Goal: Transaction & Acquisition: Obtain resource

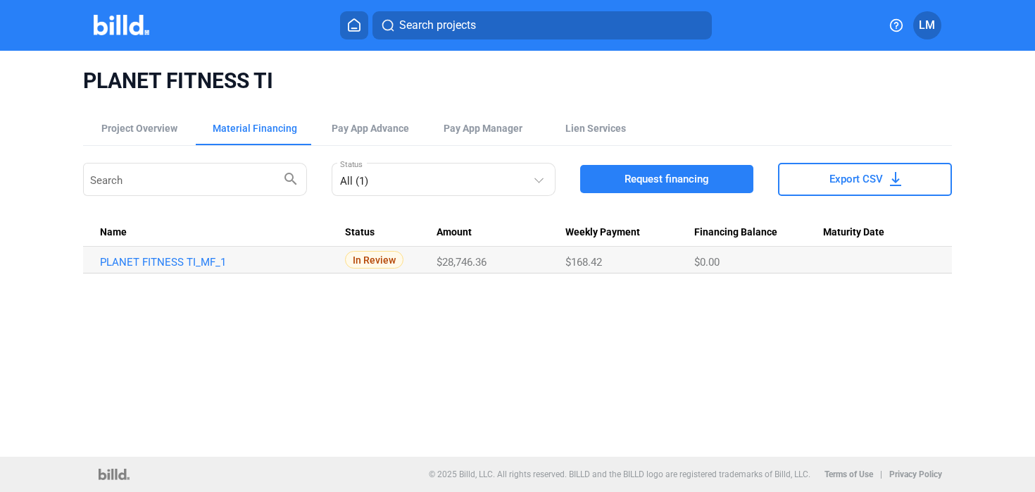
click at [354, 32] on button at bounding box center [354, 25] width 28 height 28
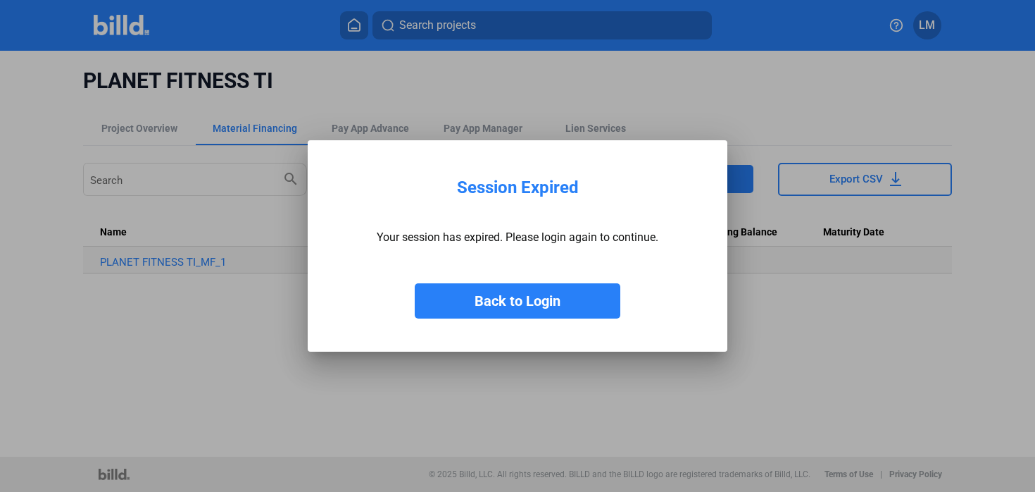
click at [459, 301] on button "Back to Login" at bounding box center [518, 300] width 206 height 35
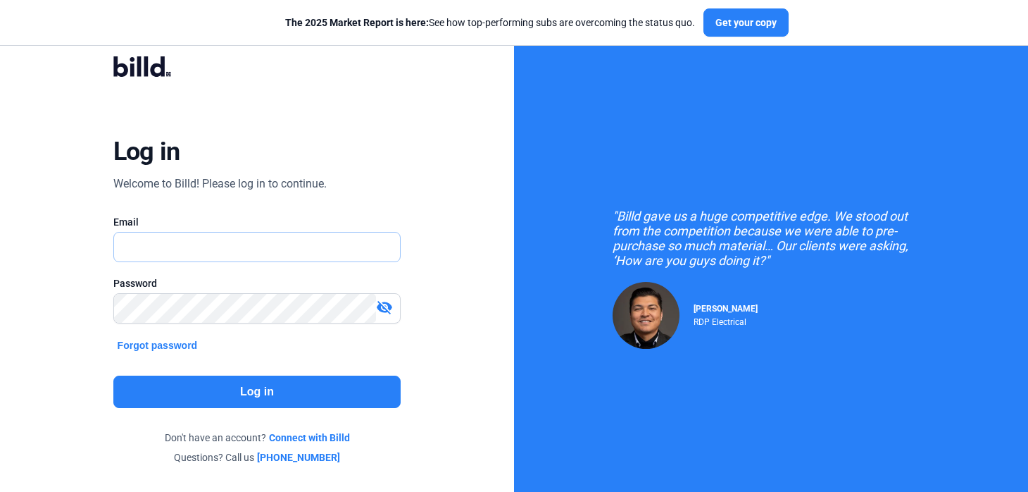
type input "[EMAIL_ADDRESS][DOMAIN_NAME]"
click at [248, 385] on button "Log in" at bounding box center [257, 391] width 288 height 32
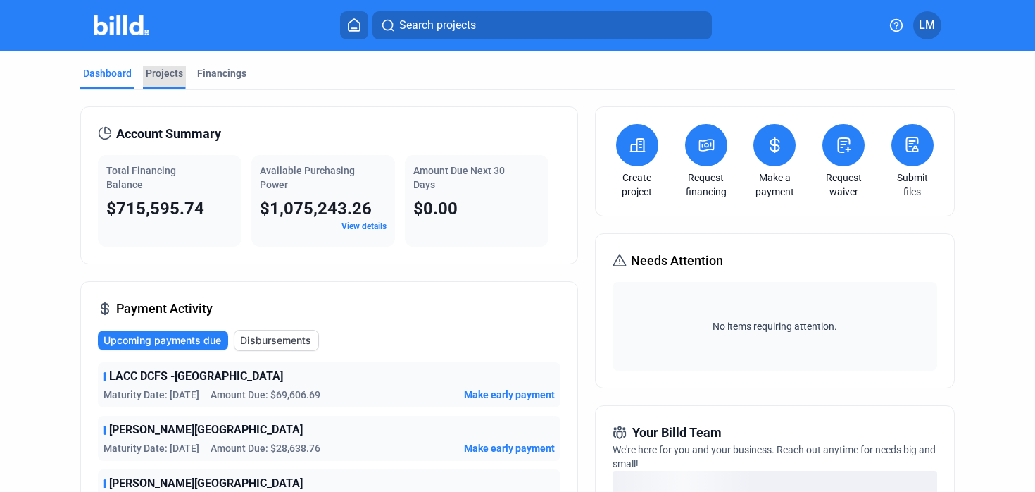
click at [159, 68] on div "Projects" at bounding box center [164, 73] width 37 height 14
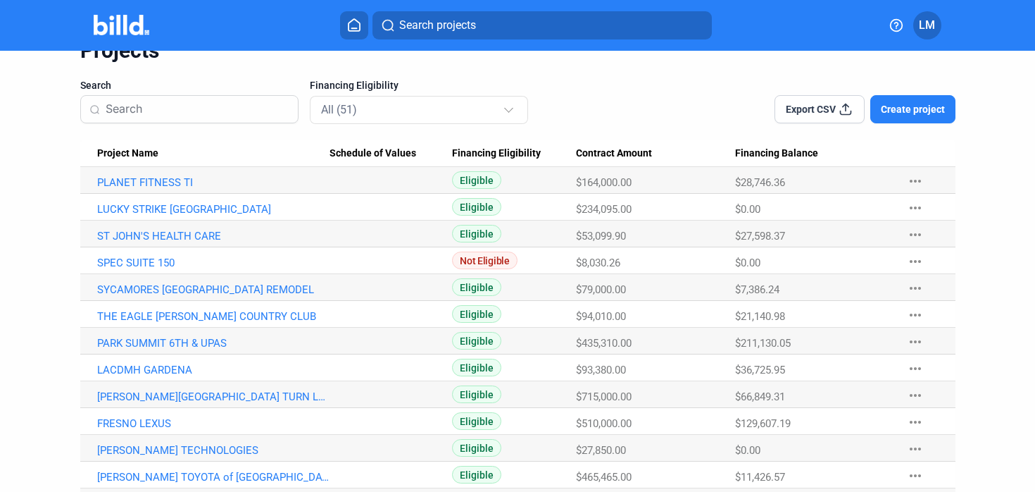
scroll to position [73, 0]
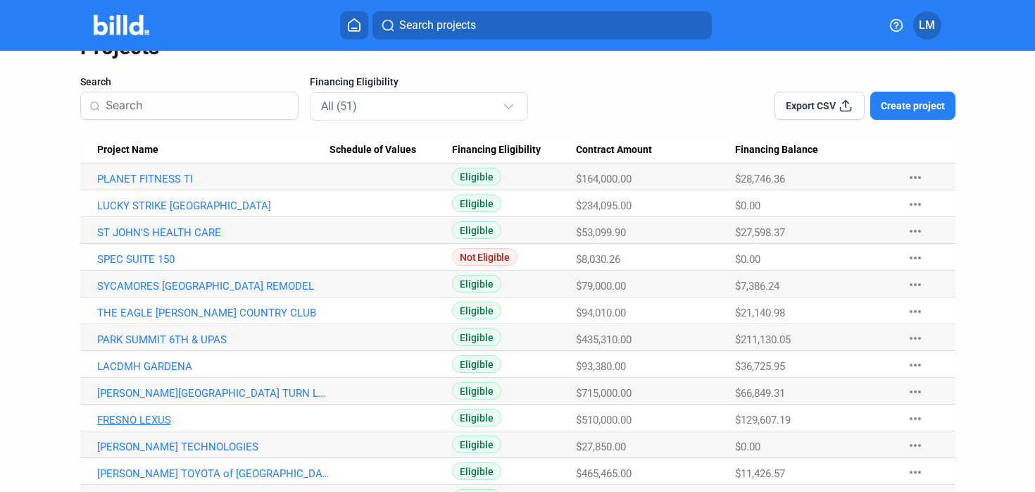
click at [140, 419] on link "FRESNO LEXUS" at bounding box center [213, 419] width 232 height 13
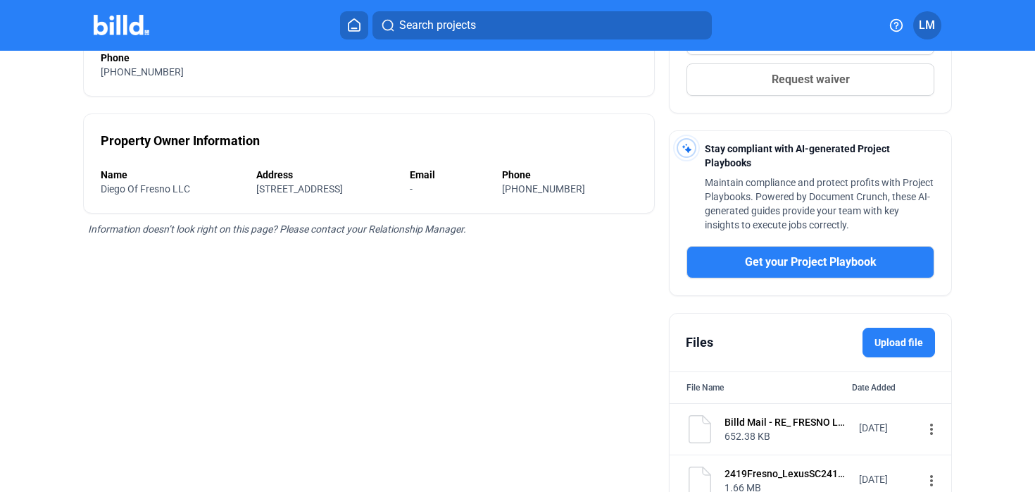
scroll to position [398, 0]
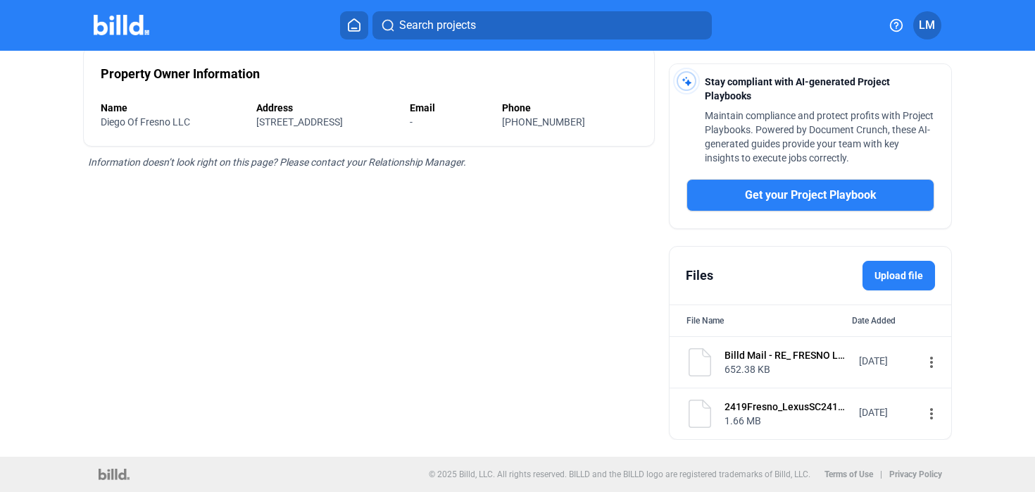
click at [755, 370] on div "652.38 KB" at bounding box center [787, 369] width 125 height 14
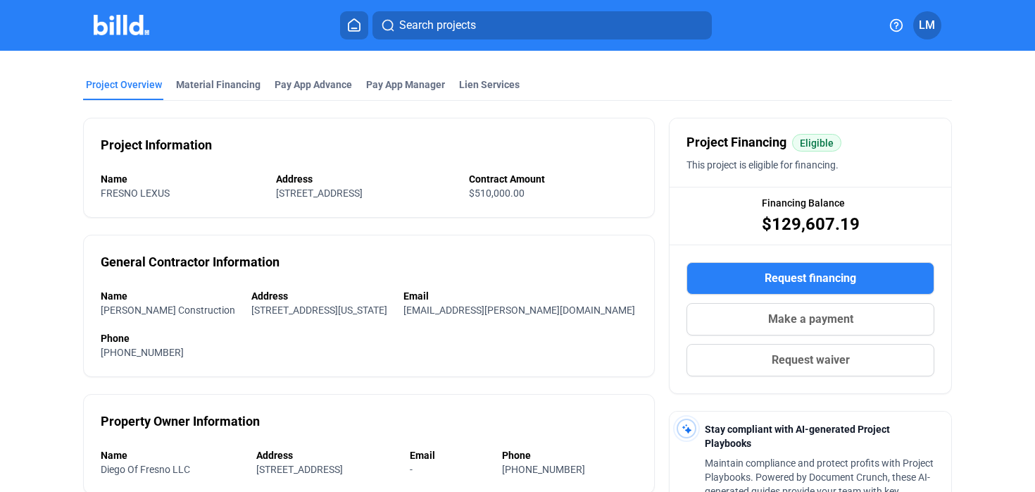
scroll to position [0, 0]
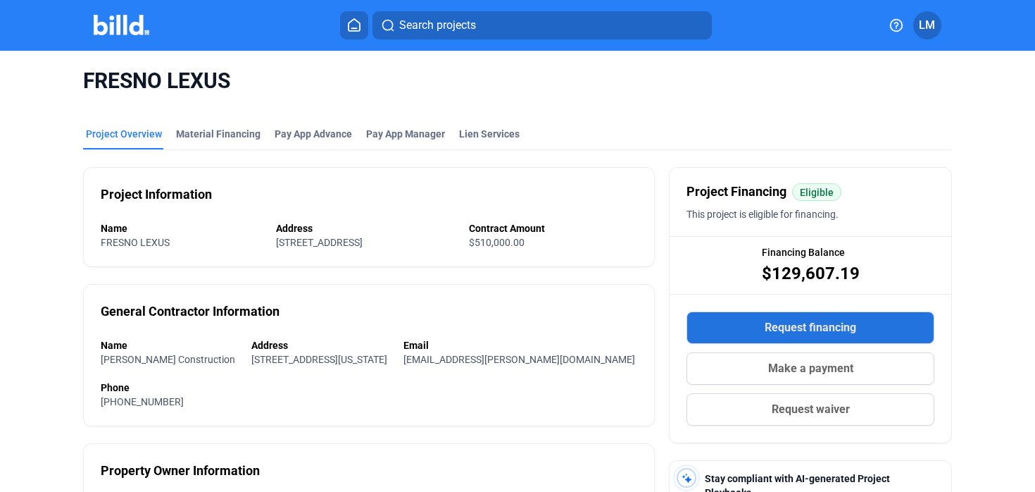
click at [775, 321] on span "Request financing" at bounding box center [811, 327] width 92 height 17
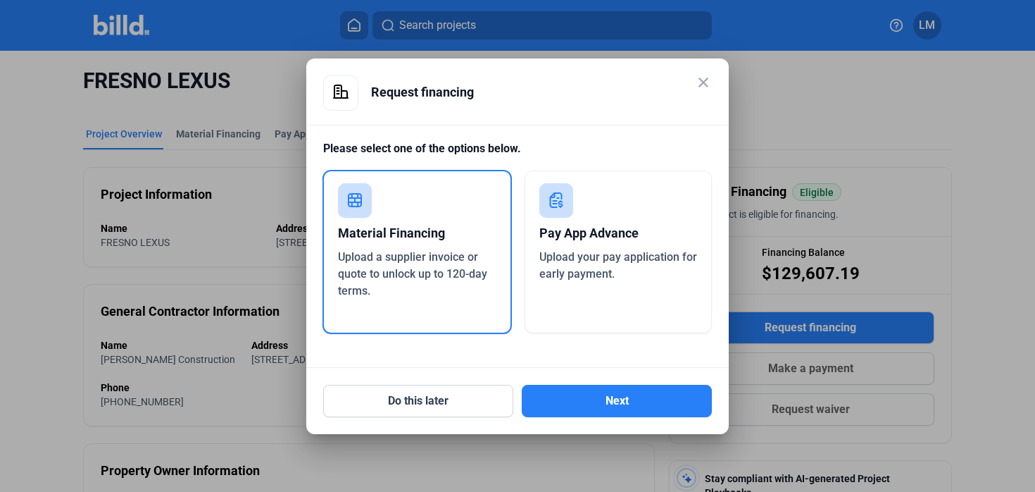
click at [386, 209] on div "Material Financing Upload a supplier invoice or quote to unlock up to 120-day t…" at bounding box center [417, 252] width 189 height 164
click at [609, 403] on button "Next" at bounding box center [617, 401] width 190 height 32
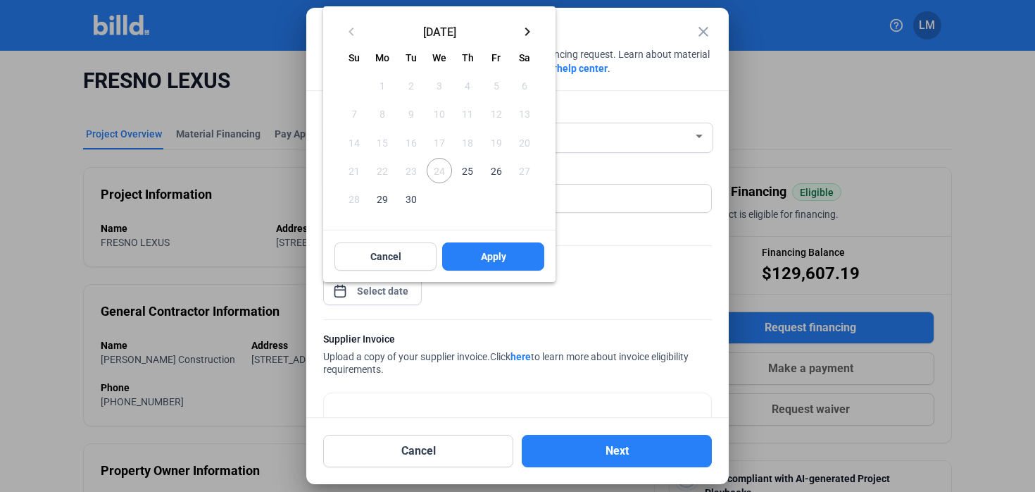
click at [386, 289] on div "close Material Financing Details Enter the details below to submit your financi…" at bounding box center [517, 246] width 1035 height 492
click at [527, 27] on mat-icon "keyboard_arrow_right" at bounding box center [527, 31] width 17 height 17
click at [401, 261] on button "Cancel" at bounding box center [386, 256] width 102 height 28
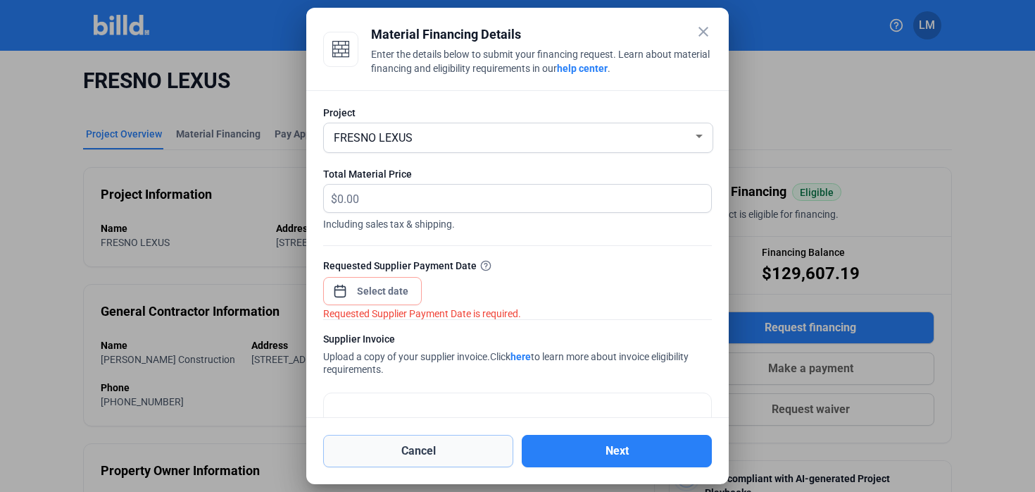
click at [494, 451] on button "Cancel" at bounding box center [418, 451] width 190 height 32
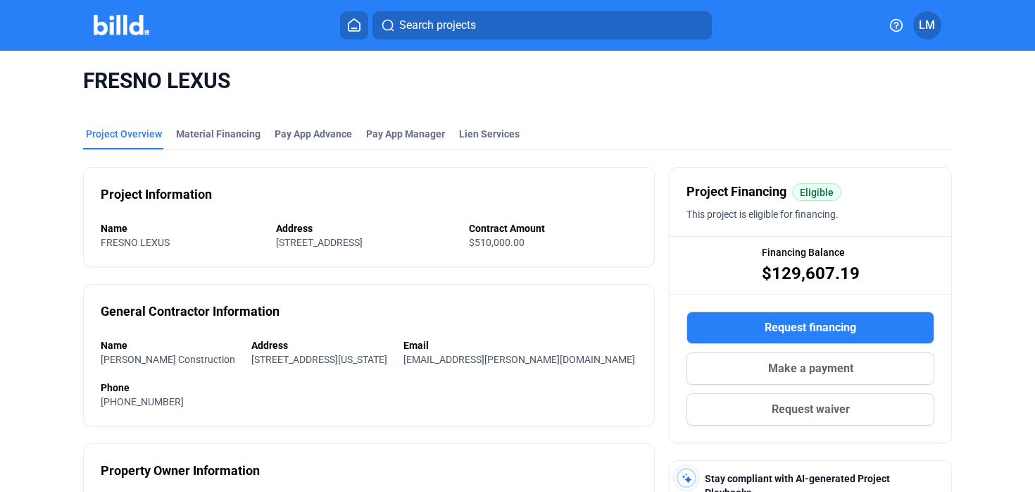
click at [881, 108] on div "FRESNO LEXUS" at bounding box center [518, 81] width 870 height 61
click at [749, 326] on button "Request financing" at bounding box center [811, 327] width 248 height 32
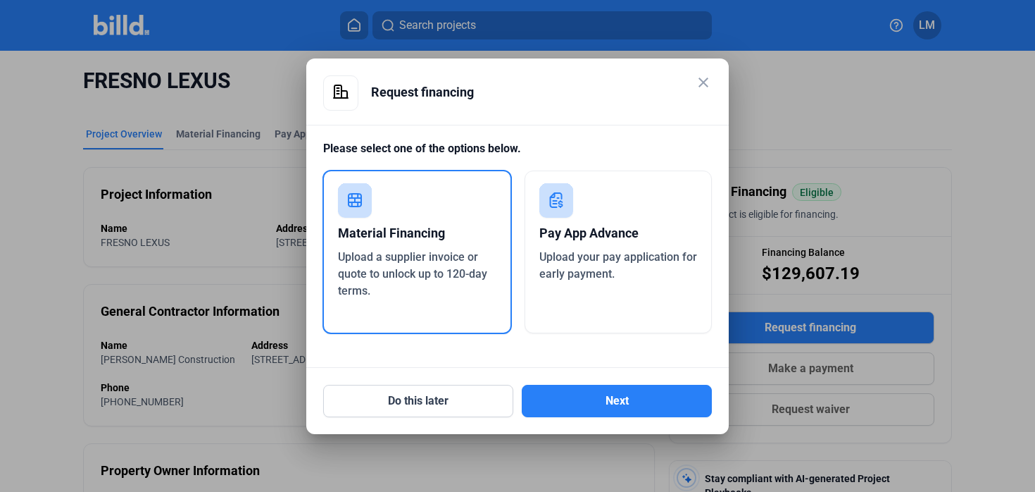
click at [485, 232] on div "Material Financing" at bounding box center [417, 233] width 158 height 31
click at [569, 403] on button "Next" at bounding box center [617, 401] width 190 height 32
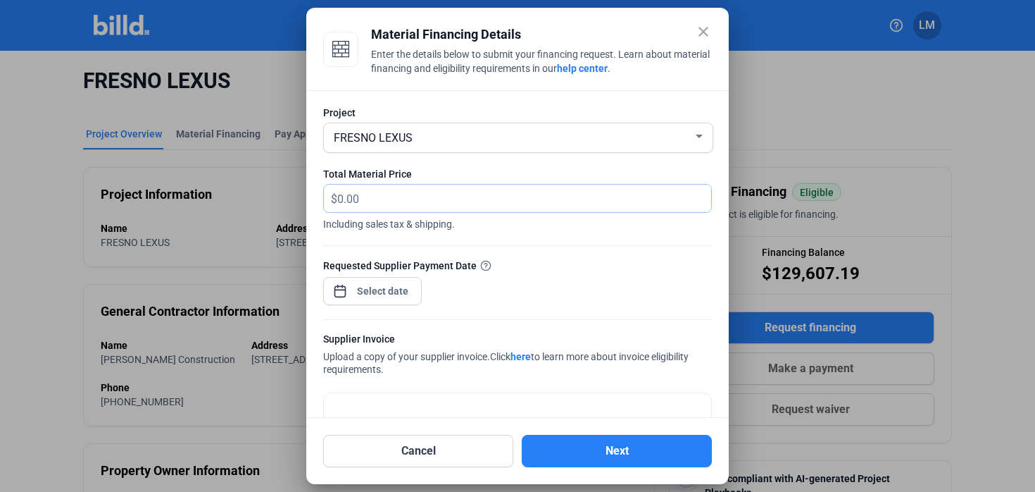
click at [399, 204] on input "text" at bounding box center [516, 198] width 358 height 27
type input "31,137.35"
click at [358, 294] on div "close Material Financing Details Enter the details below to submit your financi…" at bounding box center [517, 246] width 1035 height 492
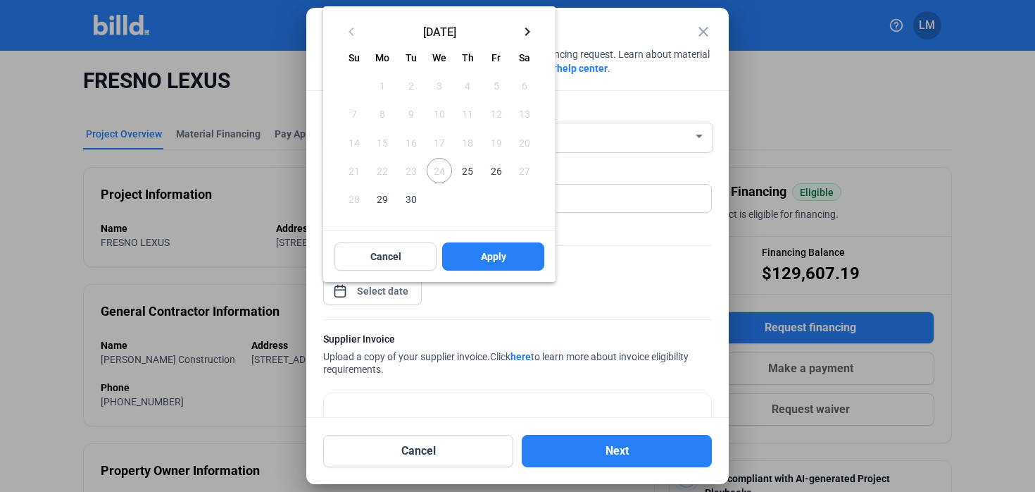
click at [530, 29] on mat-icon "keyboard_arrow_right" at bounding box center [527, 31] width 17 height 17
click at [441, 112] on span "8" at bounding box center [439, 113] width 25 height 25
click at [475, 251] on button "Apply" at bounding box center [493, 256] width 102 height 28
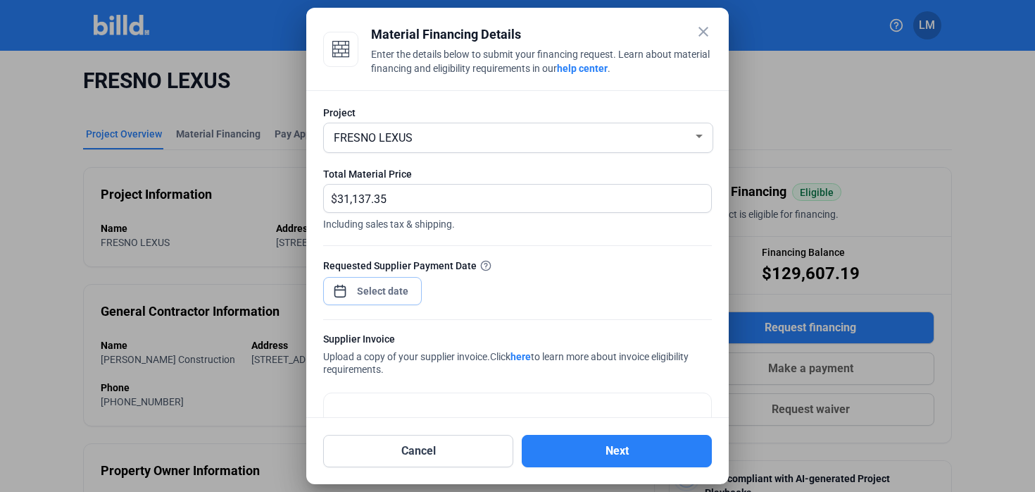
click at [408, 296] on input at bounding box center [383, 290] width 61 height 17
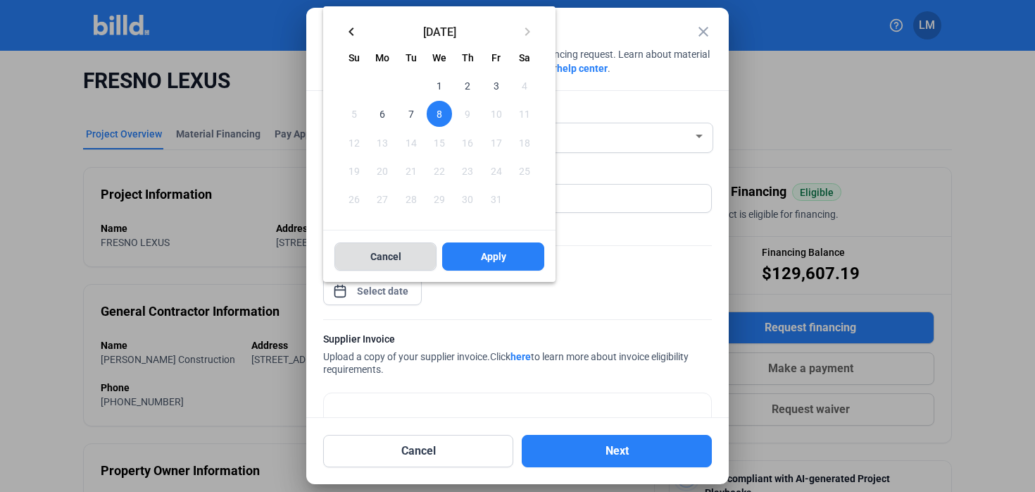
click at [398, 259] on span "Cancel" at bounding box center [385, 256] width 31 height 14
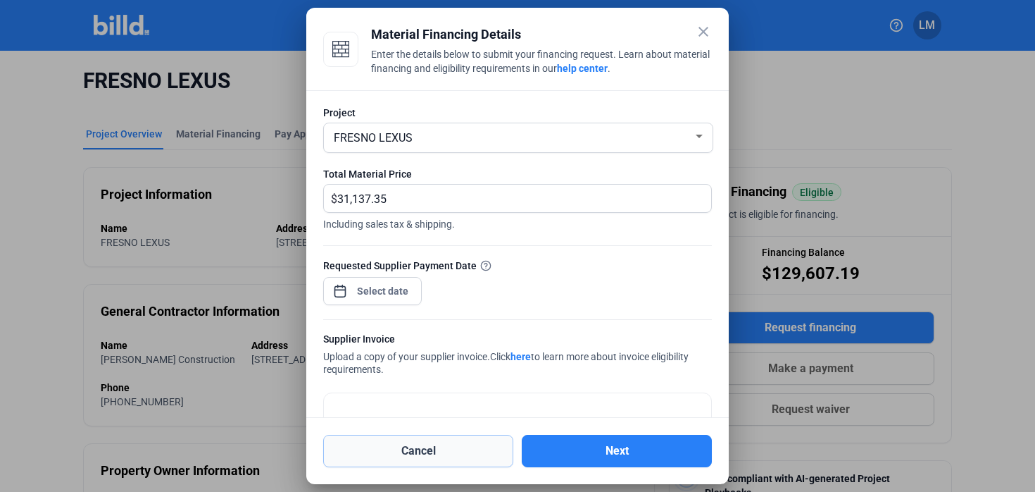
click at [406, 452] on button "Cancel" at bounding box center [418, 451] width 190 height 32
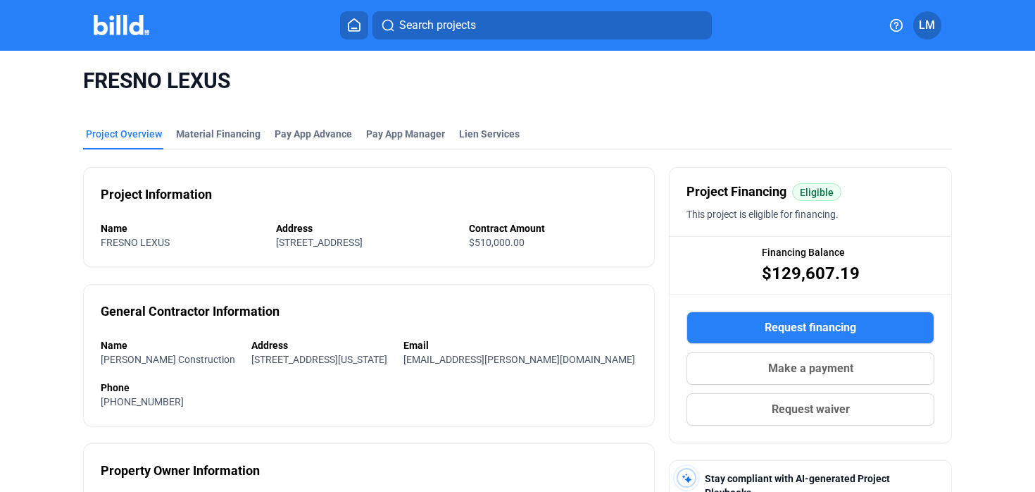
click at [298, 63] on div "FRESNO LEXUS" at bounding box center [518, 81] width 870 height 61
click at [144, 21] on img at bounding box center [122, 25] width 56 height 20
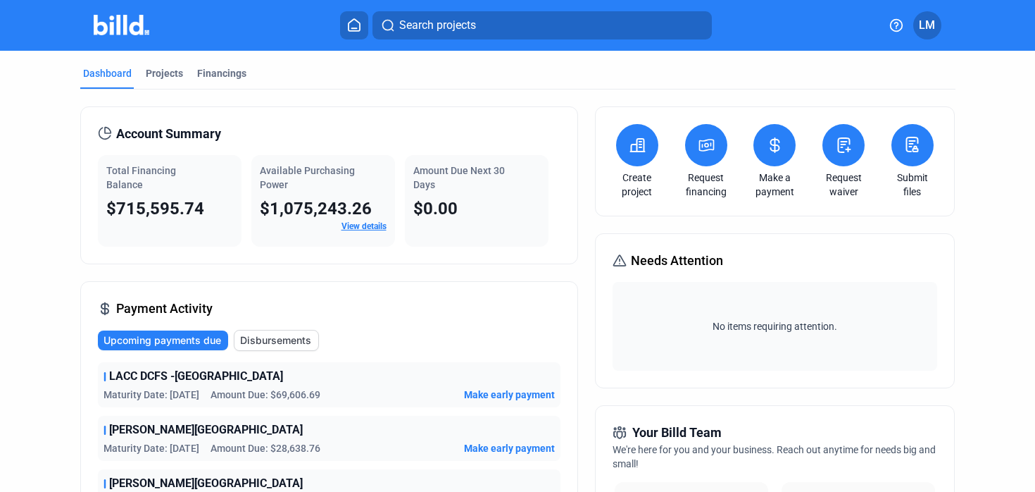
click at [640, 140] on icon at bounding box center [637, 145] width 14 height 13
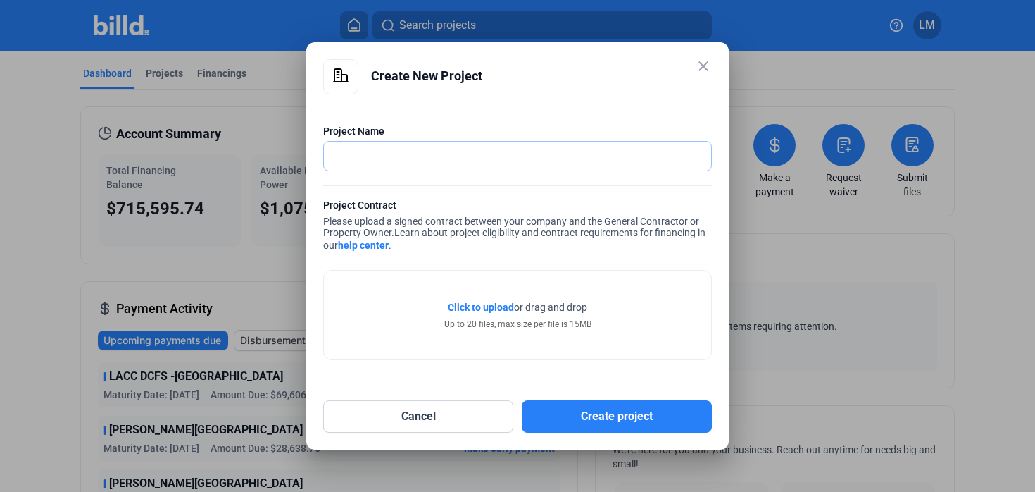
click at [500, 164] on input "text" at bounding box center [510, 156] width 372 height 29
type input "UCI/ VDC NORTE"
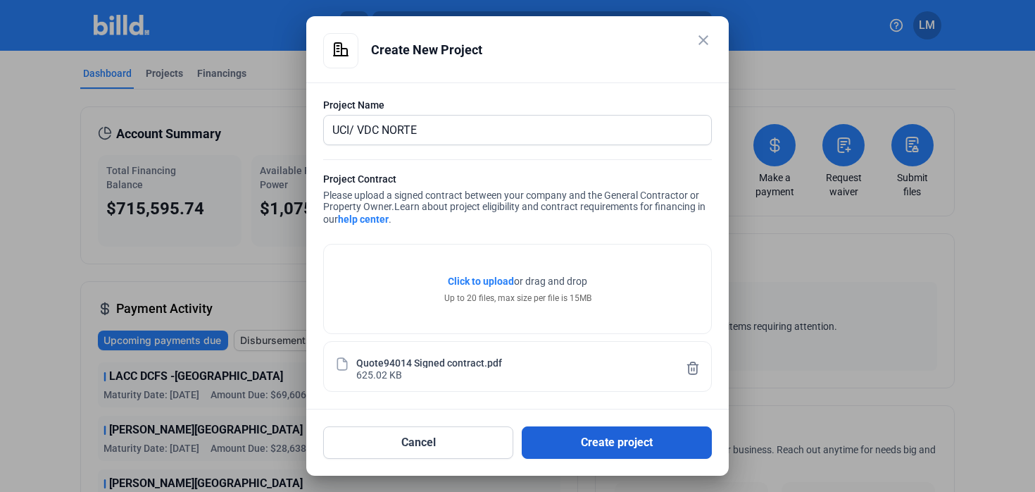
click at [566, 449] on button "Create project" at bounding box center [617, 442] width 190 height 32
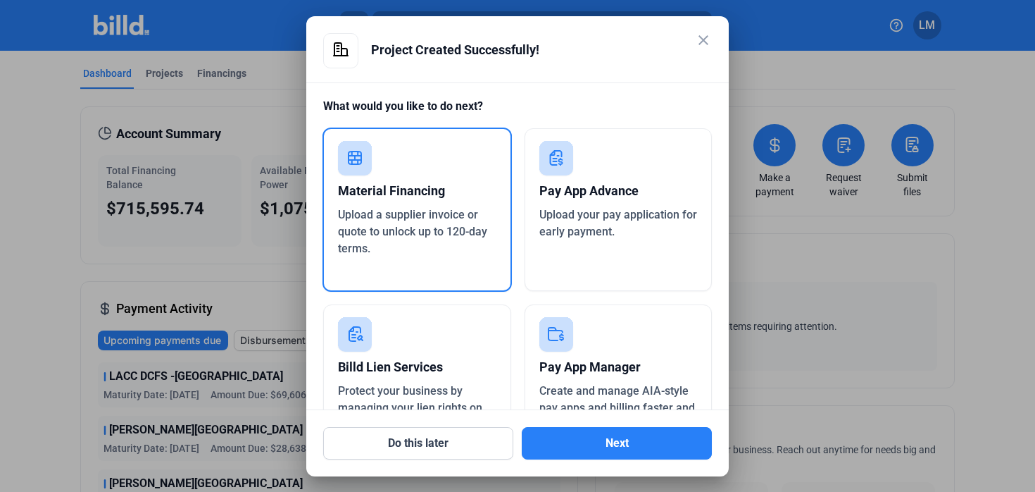
click at [374, 217] on span "Upload a supplier invoice or quote to unlock up to 120-day terms." at bounding box center [412, 231] width 149 height 47
click at [568, 449] on button "Next" at bounding box center [617, 443] width 190 height 32
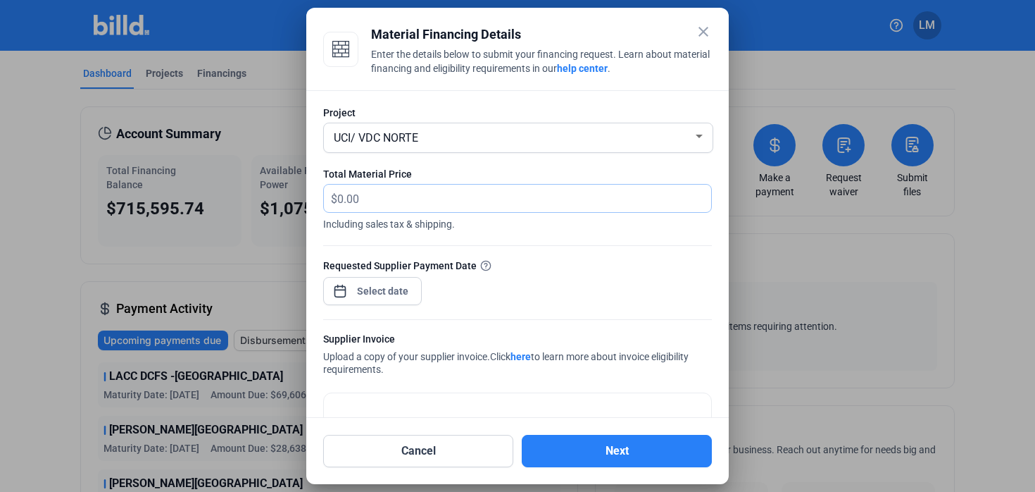
click at [504, 190] on input "text" at bounding box center [516, 198] width 358 height 27
click at [975, 230] on div at bounding box center [517, 246] width 1035 height 492
click at [973, 268] on div at bounding box center [517, 246] width 1035 height 492
click at [382, 200] on input "text" at bounding box center [516, 198] width 358 height 27
click at [362, 190] on input "text" at bounding box center [516, 198] width 358 height 27
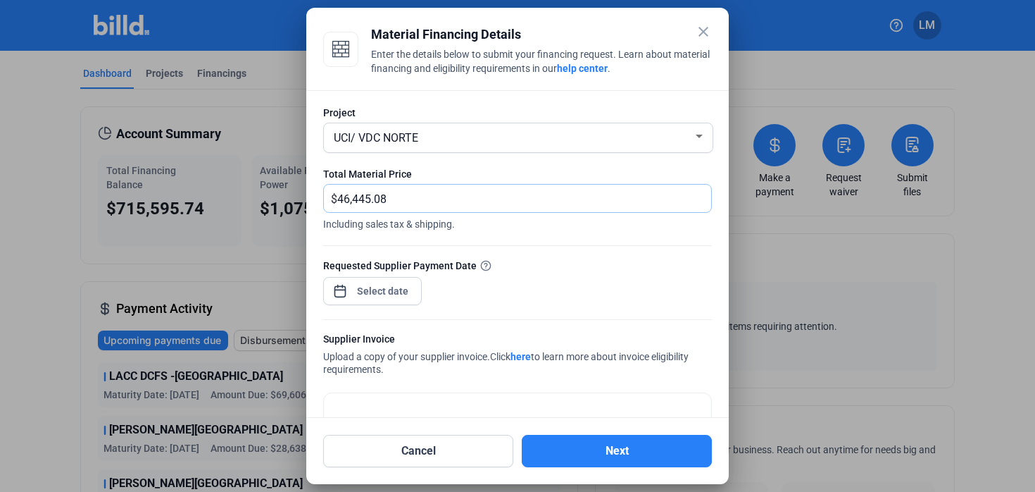
type input "46,445.08"
click at [394, 292] on div "close Material Financing Details Enter the details below to submit your financi…" at bounding box center [517, 246] width 1035 height 492
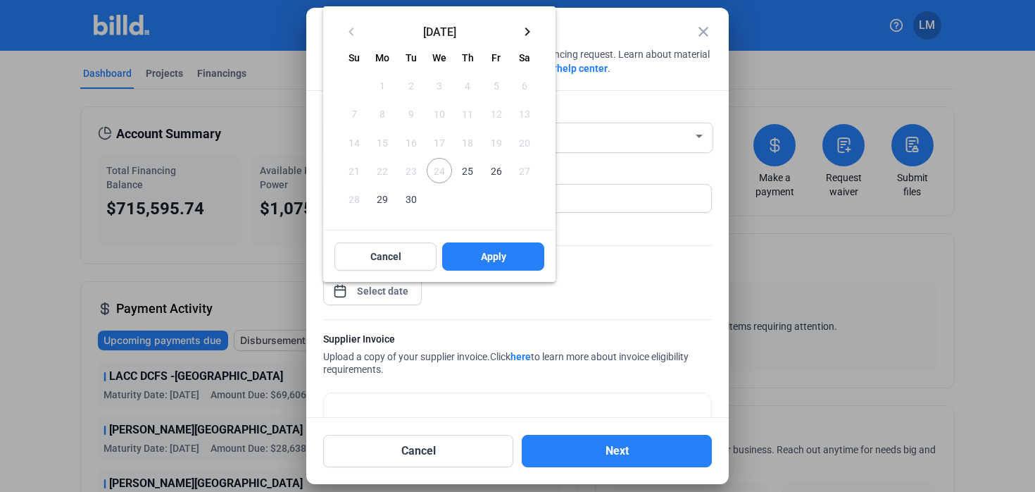
click at [531, 27] on mat-icon "keyboard_arrow_right" at bounding box center [527, 31] width 17 height 17
click at [439, 117] on span "8" at bounding box center [439, 113] width 25 height 25
click at [482, 258] on span "Apply" at bounding box center [493, 256] width 25 height 14
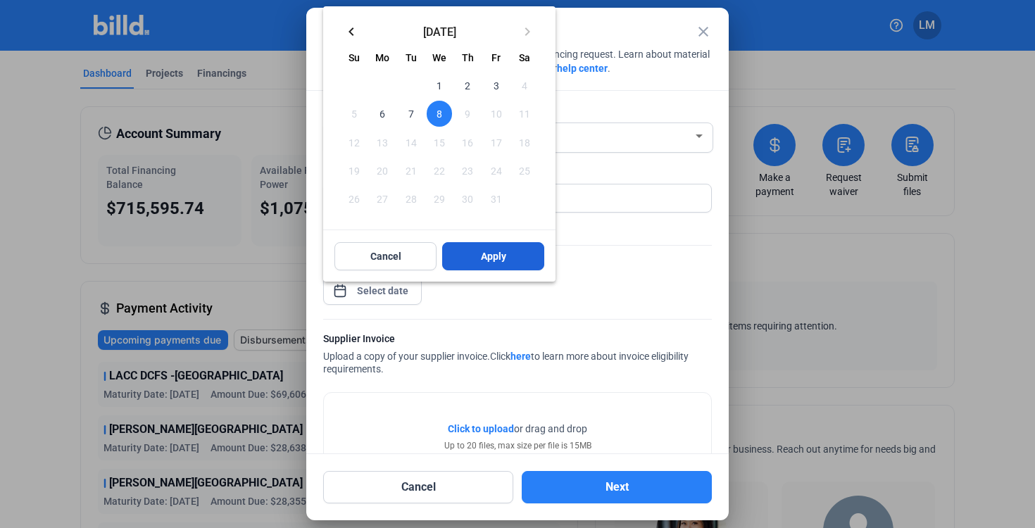
click at [473, 249] on button "Apply" at bounding box center [493, 256] width 102 height 28
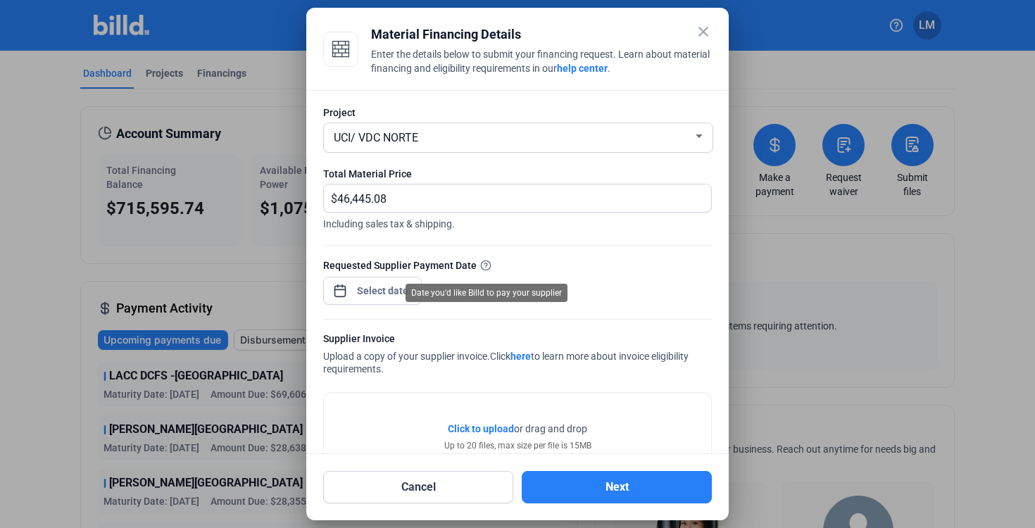
click at [629, 266] on div "Requested Supplier Payment Date" at bounding box center [517, 265] width 389 height 15
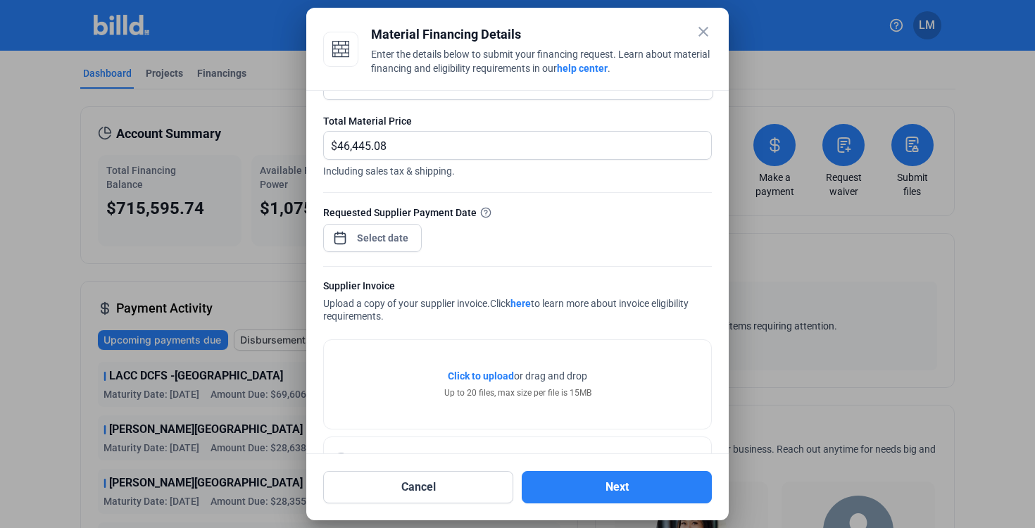
scroll to position [105, 0]
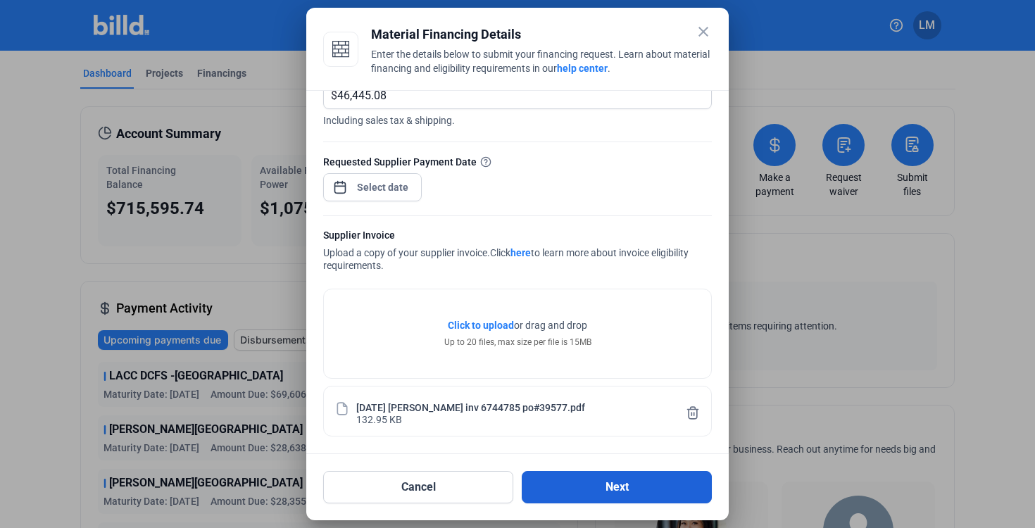
click at [582, 482] on button "Next" at bounding box center [617, 487] width 190 height 32
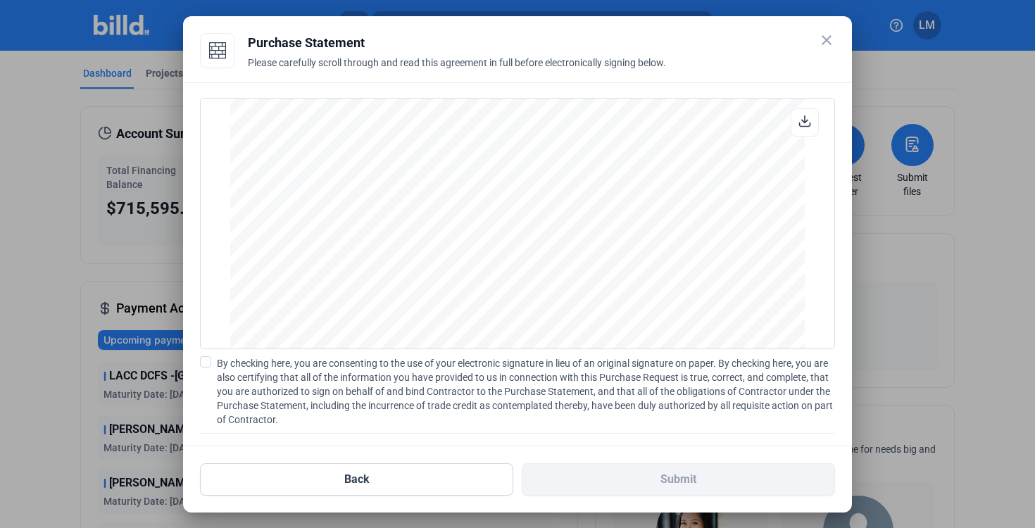
scroll to position [973, 0]
click at [209, 365] on span at bounding box center [205, 361] width 11 height 11
click at [0, 0] on input "By checking here, you are consenting to the use of your electronic signature in…" at bounding box center [0, 0] width 0 height 0
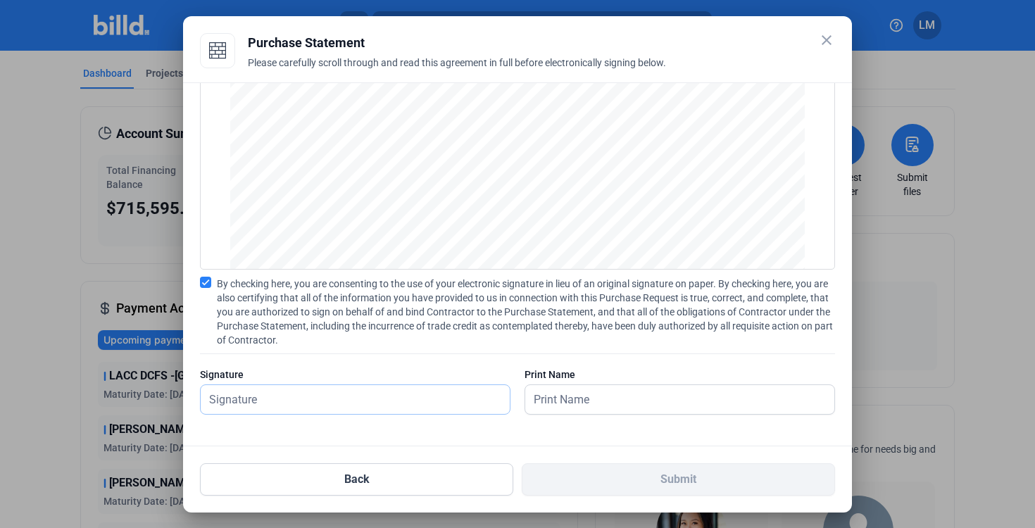
click at [439, 394] on input "text" at bounding box center [348, 399] width 294 height 29
type input "[PERSON_NAME]"
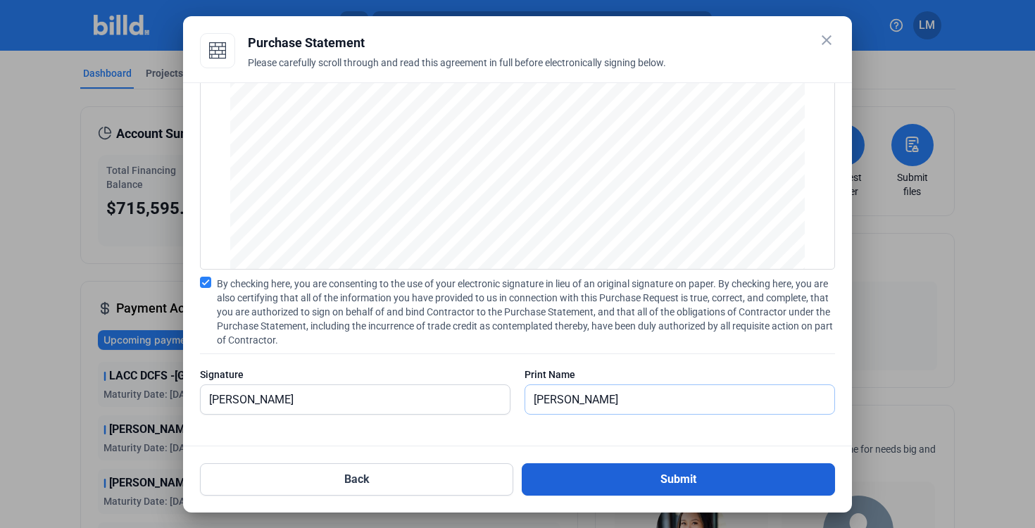
type input "[PERSON_NAME]"
click at [583, 482] on button "Submit" at bounding box center [678, 479] width 313 height 32
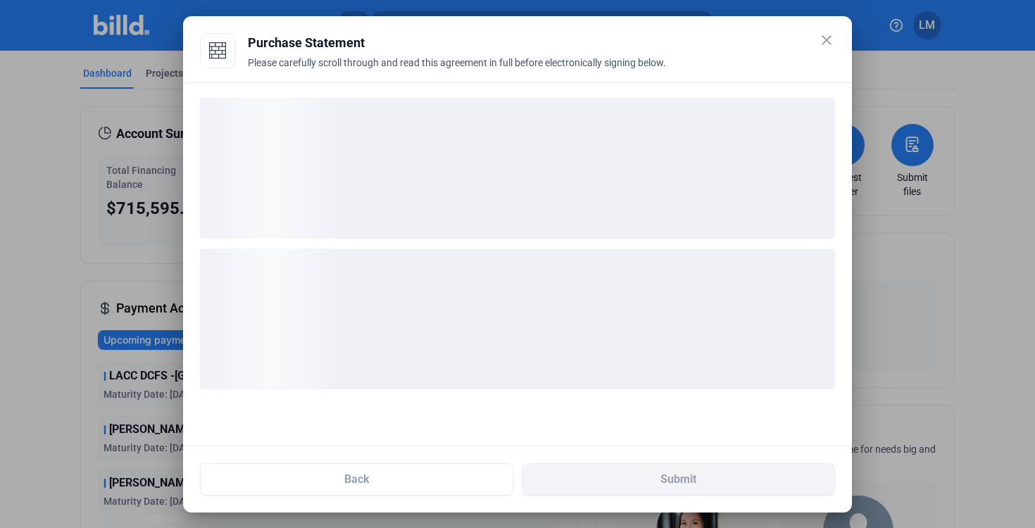
scroll to position [0, 0]
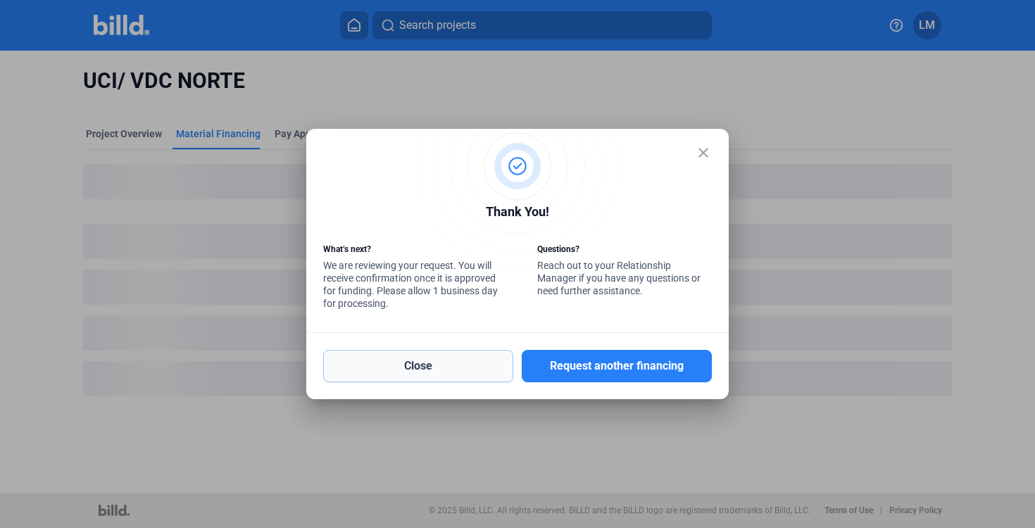
click at [452, 380] on button "Close" at bounding box center [418, 366] width 190 height 32
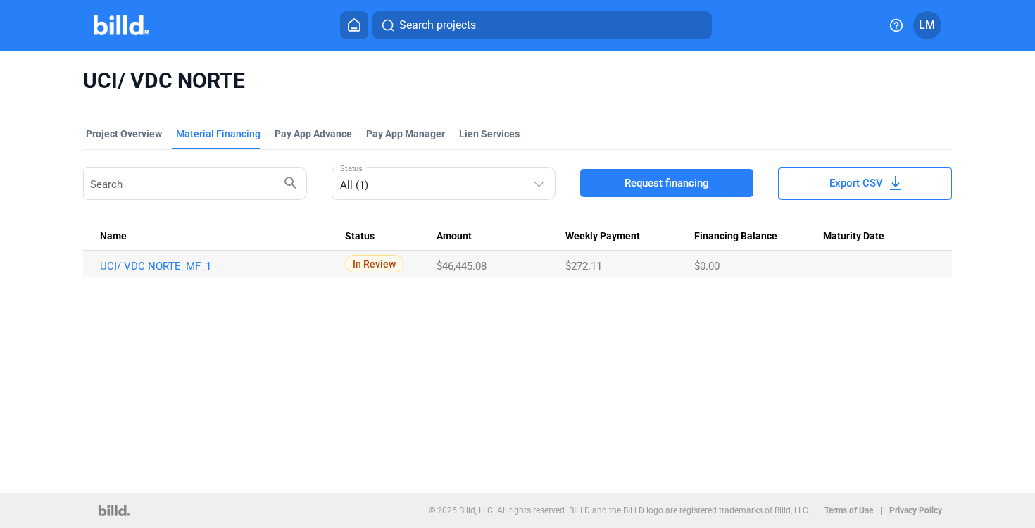
click at [819, 377] on div "UCI/ VDC NORTE Project Overview Material Financing Pay App Advance Pay App Mana…" at bounding box center [517, 272] width 1035 height 442
click at [127, 131] on div "Project Overview" at bounding box center [124, 134] width 76 height 14
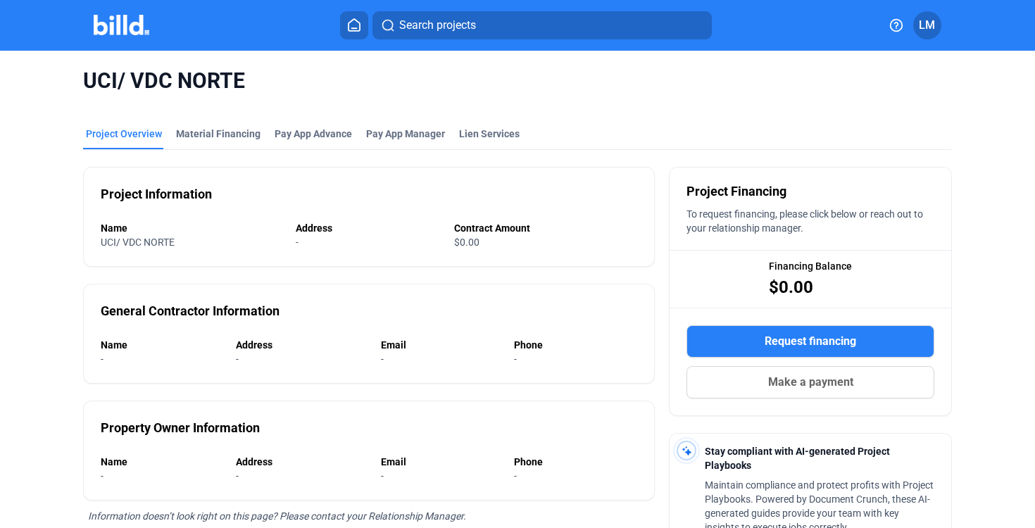
click at [775, 101] on div "UCI/ VDC NORTE" at bounding box center [518, 81] width 870 height 61
click at [357, 30] on icon at bounding box center [354, 24] width 14 height 13
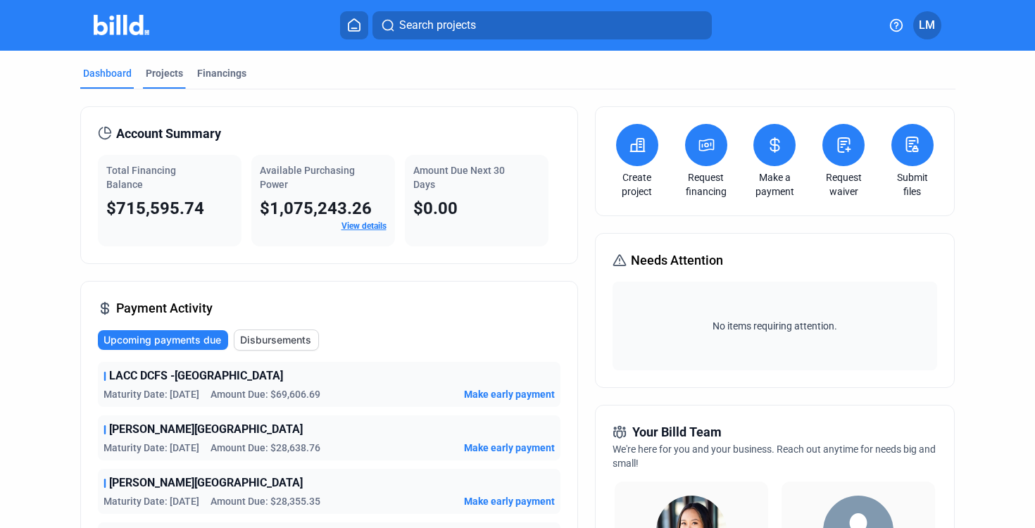
click at [148, 70] on div "Projects" at bounding box center [164, 73] width 37 height 14
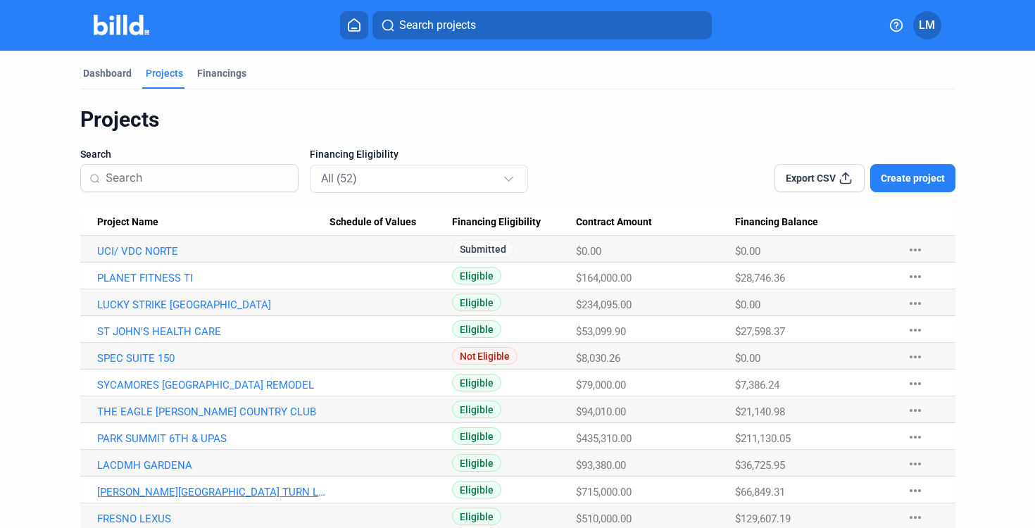
click at [262, 491] on link "[PERSON_NAME][GEOGRAPHIC_DATA] TURN LEFT" at bounding box center [213, 492] width 232 height 13
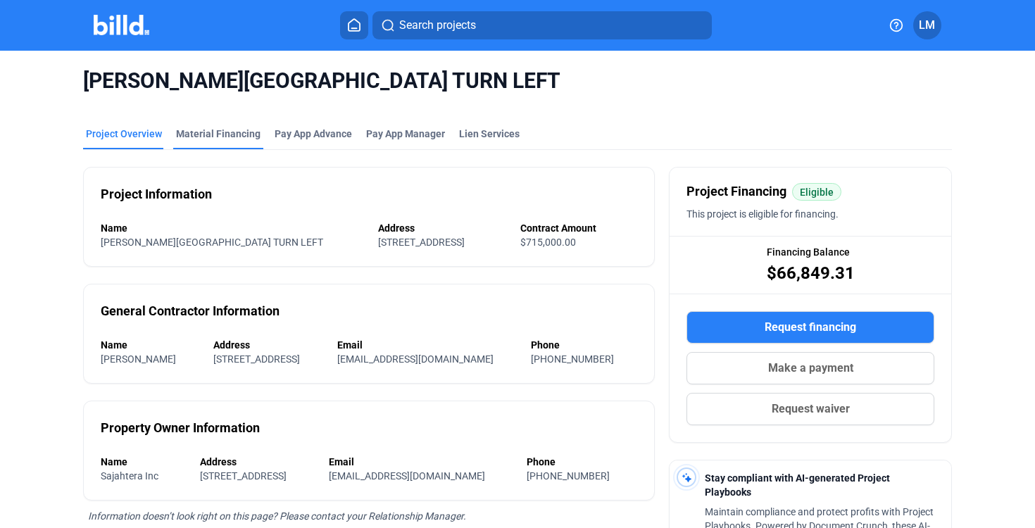
click at [216, 112] on mat-tab-group "Project Overview Material Financing Pay App Advance Pay App Manager Lien Servic…" at bounding box center [518, 473] width 870 height 725
click at [213, 132] on div "Material Financing" at bounding box center [218, 134] width 85 height 14
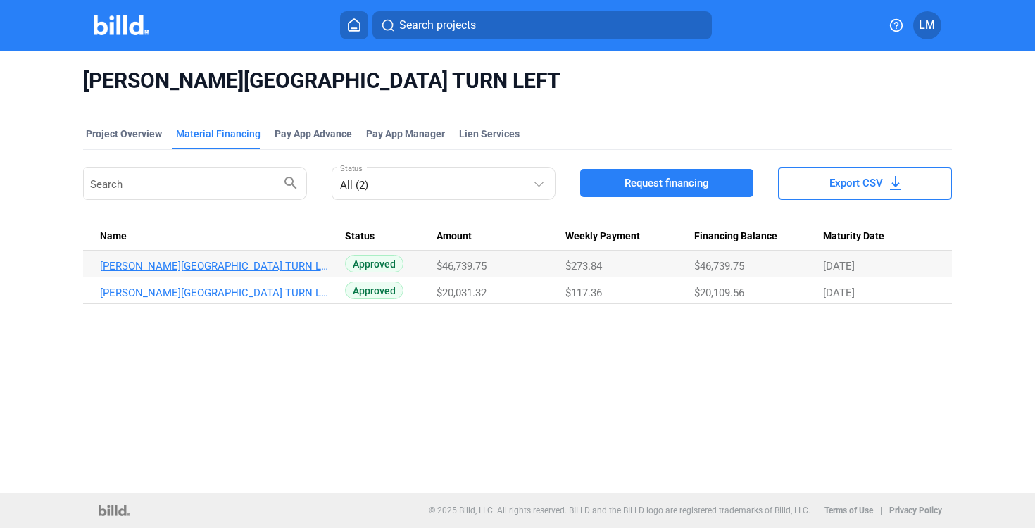
click at [289, 267] on link "[PERSON_NAME][GEOGRAPHIC_DATA] TURN LEFT_MF_2" at bounding box center [216, 266] width 232 height 13
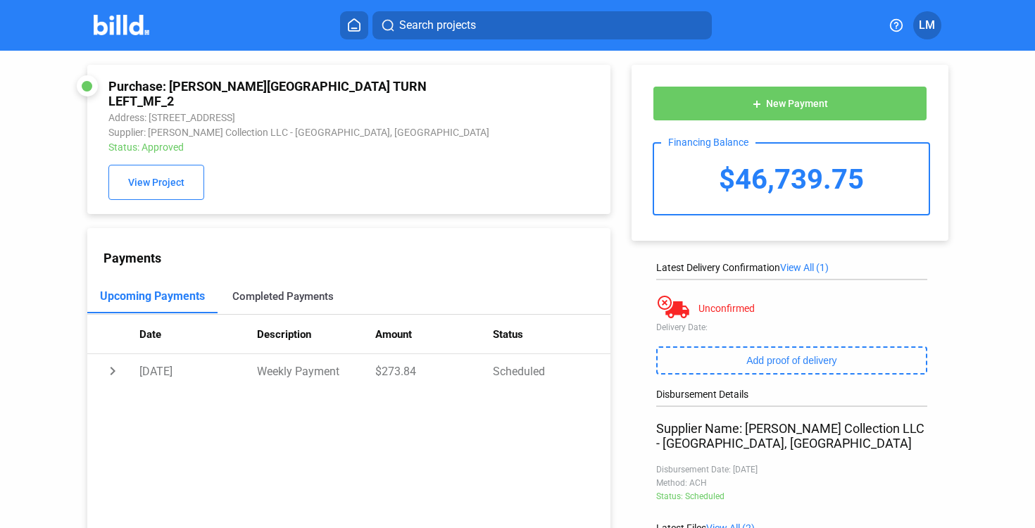
click at [293, 290] on div "Completed Payments" at bounding box center [282, 296] width 101 height 13
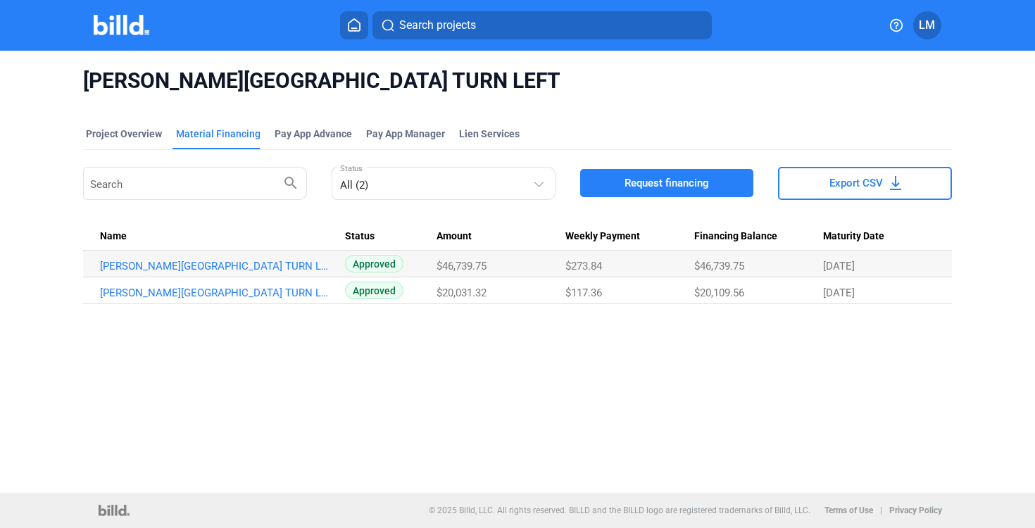
click at [875, 432] on div "[PERSON_NAME][GEOGRAPHIC_DATA] TURN LEFT Project Overview Material Financing Pa…" at bounding box center [517, 272] width 1035 height 442
